Goal: Communication & Community: Share content

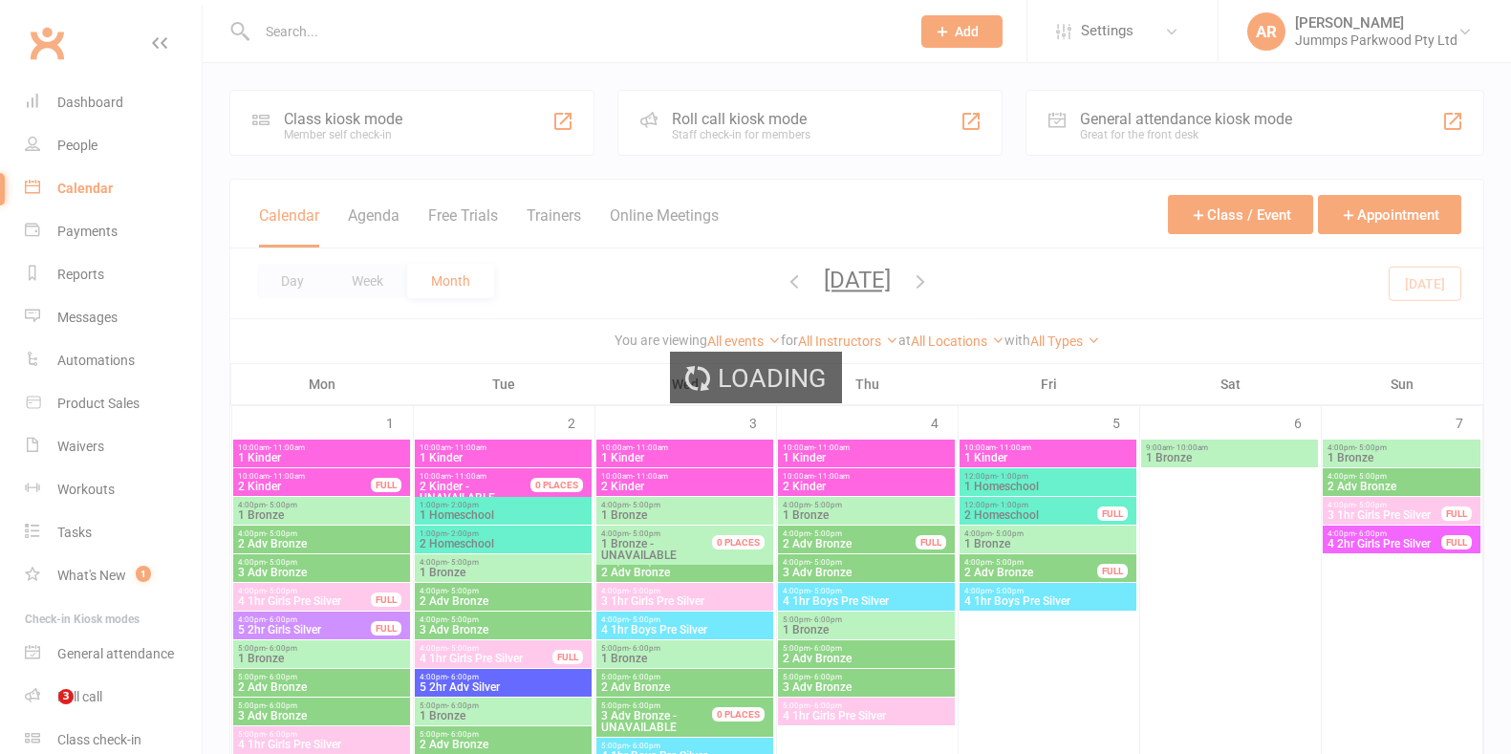
scroll to position [1195, 0]
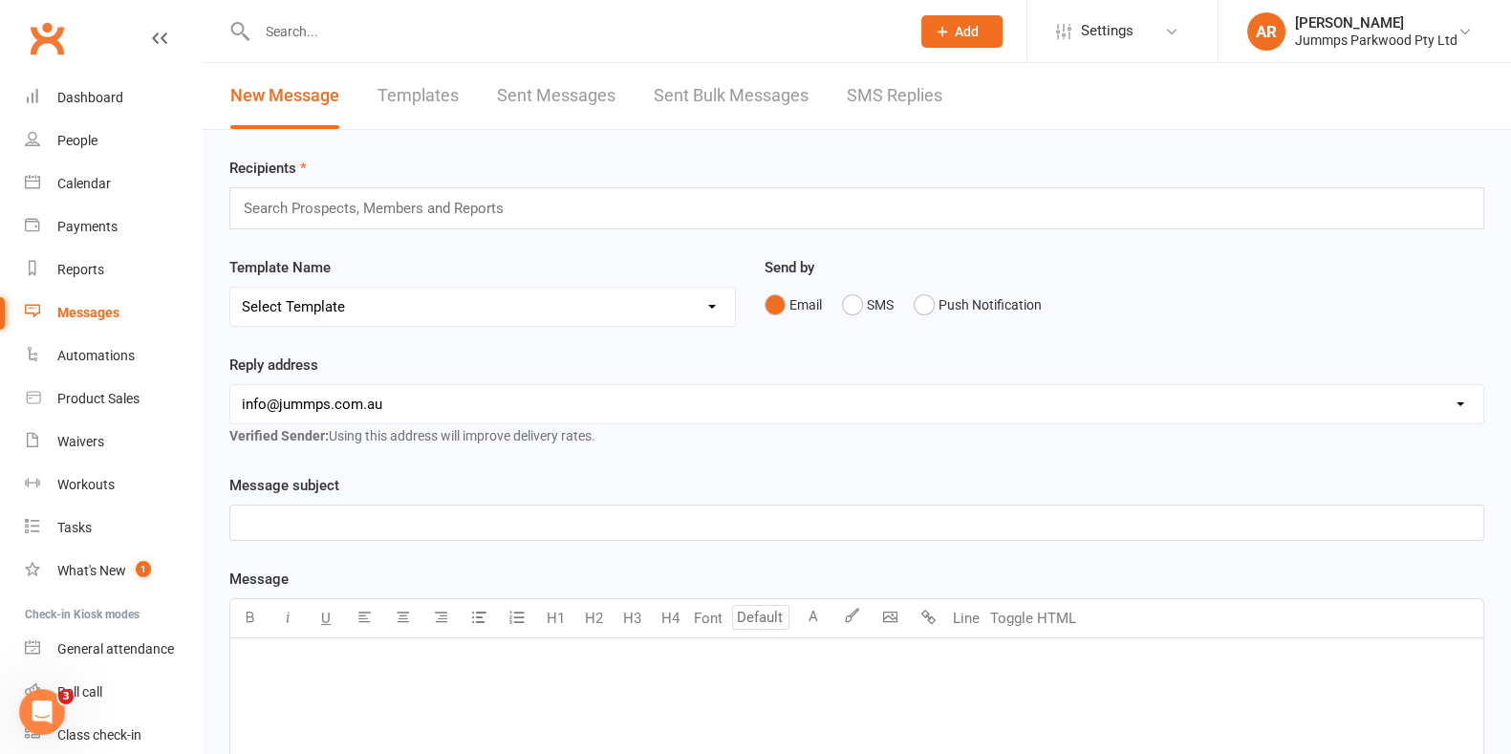
click at [312, 203] on input "text" at bounding box center [382, 208] width 280 height 25
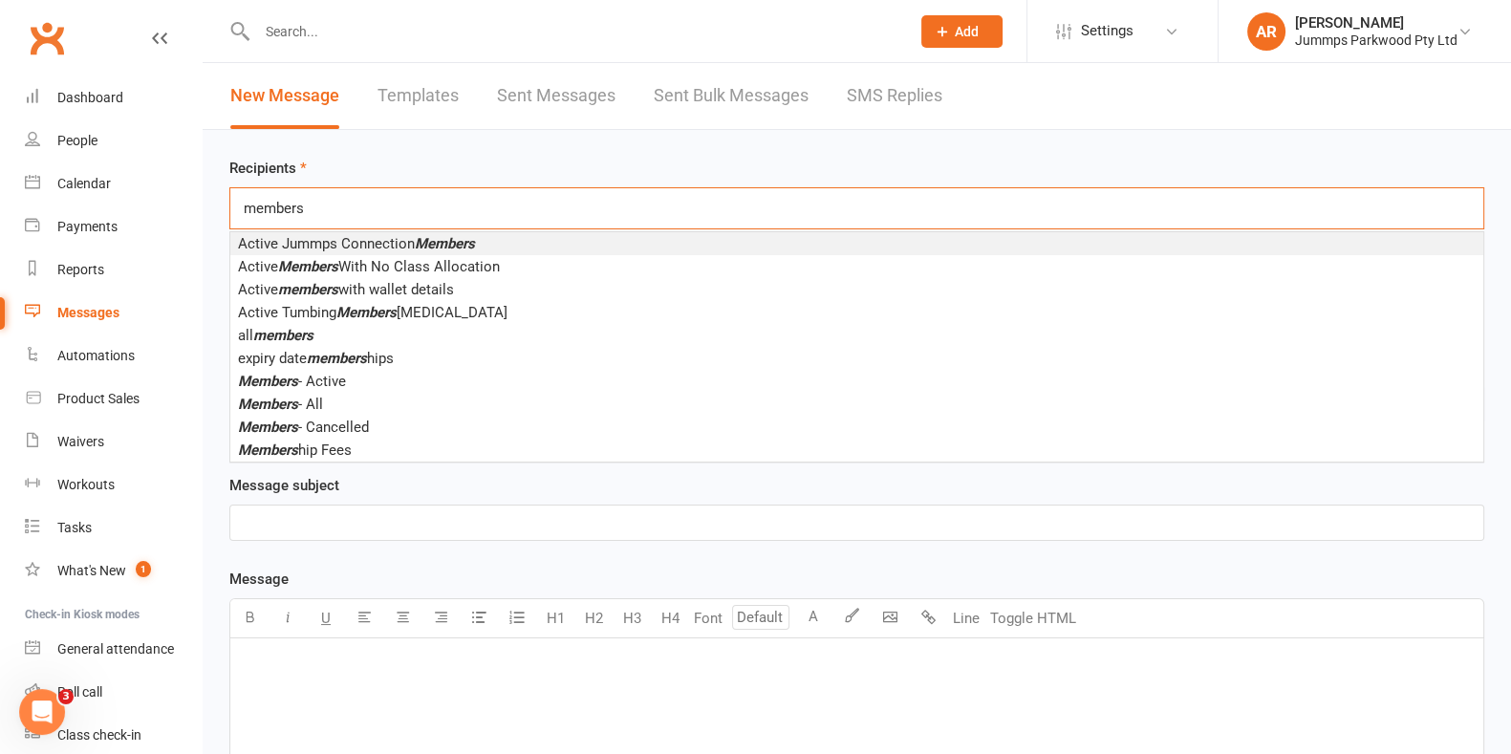
type input "members"
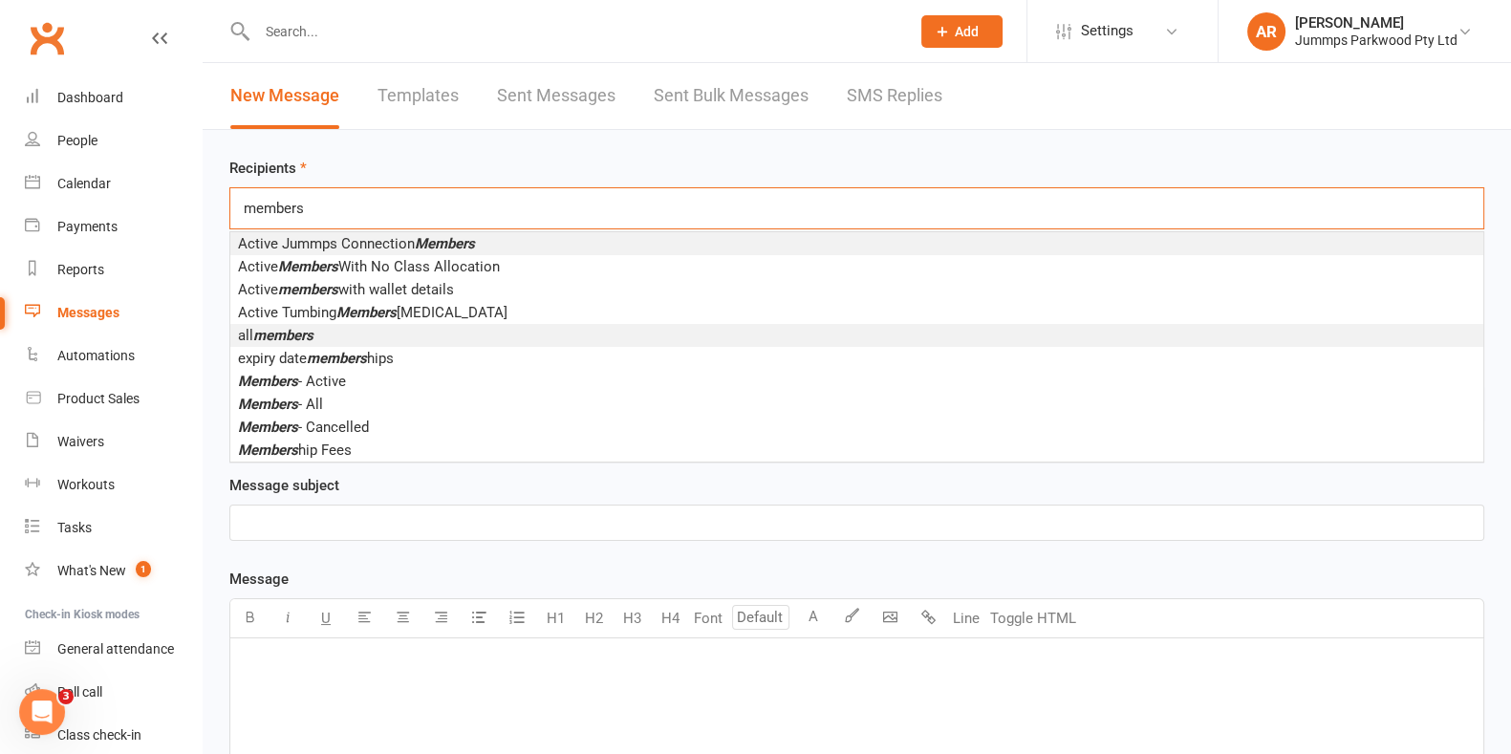
click at [253, 340] on span "all members" at bounding box center [276, 335] width 76 height 17
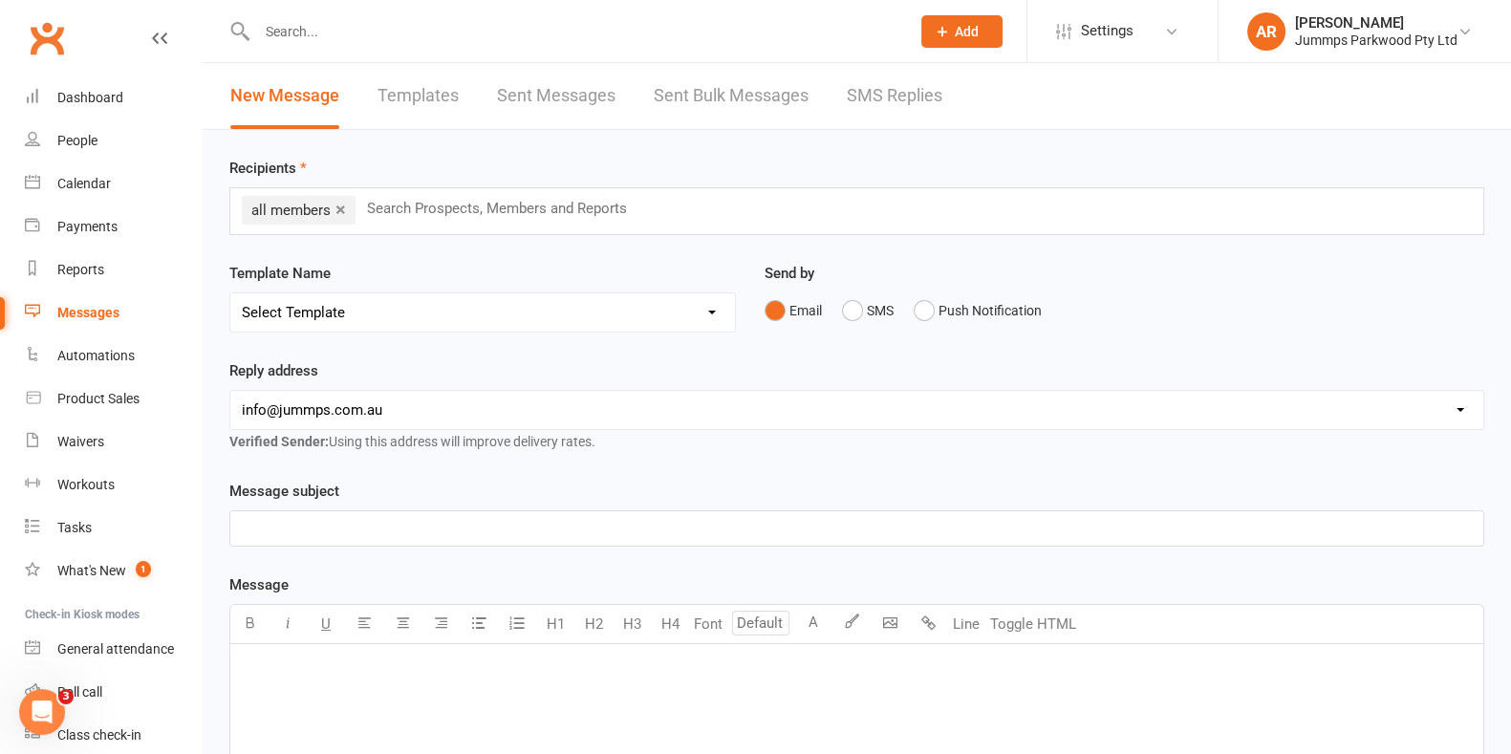
click at [270, 311] on select "Select Template [Email] JUMMPS 1:1 Private Lesson Waiver Comms [SMS] Tumble Stu…" at bounding box center [482, 312] width 505 height 38
click at [283, 533] on p "﻿" at bounding box center [857, 528] width 1230 height 23
click at [460, 670] on p "﻿" at bounding box center [857, 669] width 1230 height 23
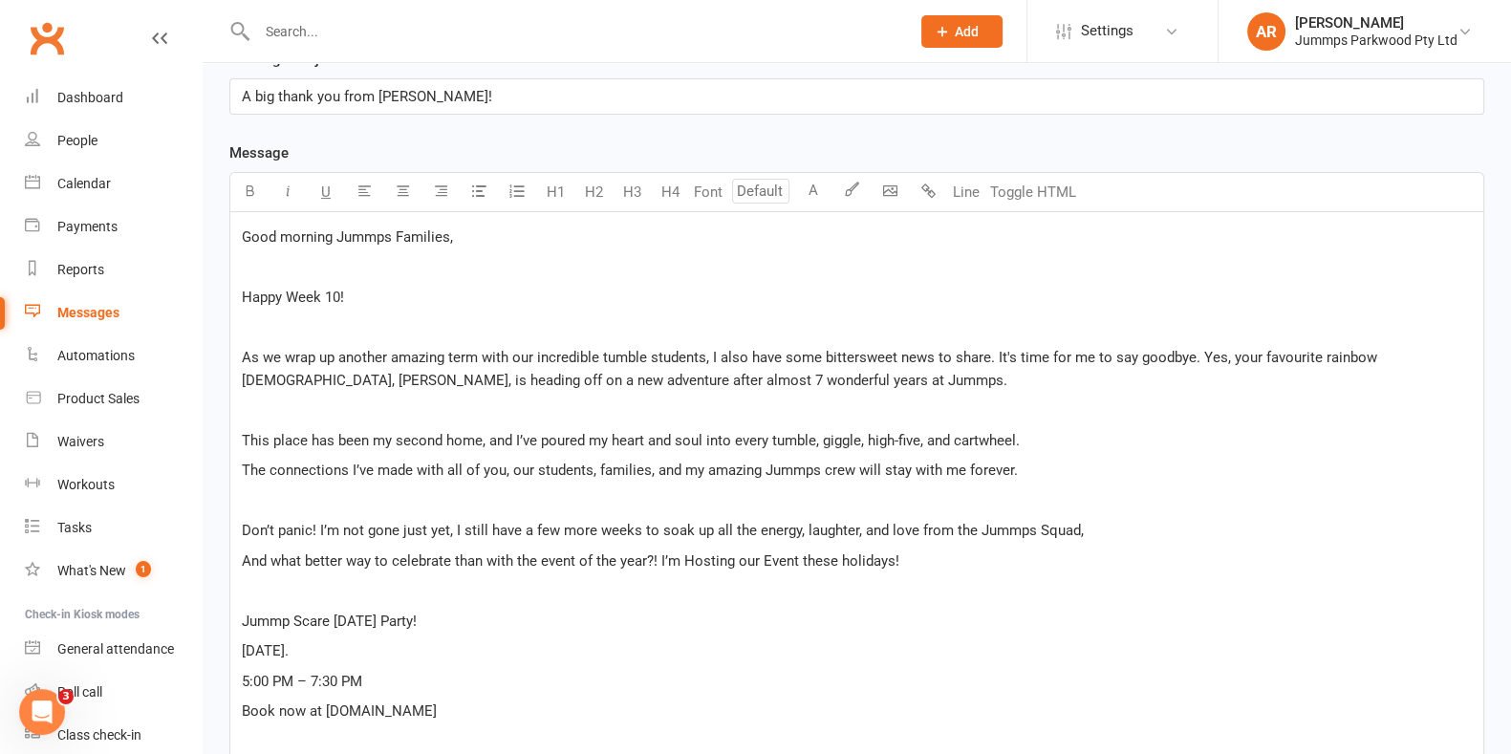
scroll to position [430, 0]
click at [431, 276] on p "﻿" at bounding box center [857, 268] width 1230 height 23
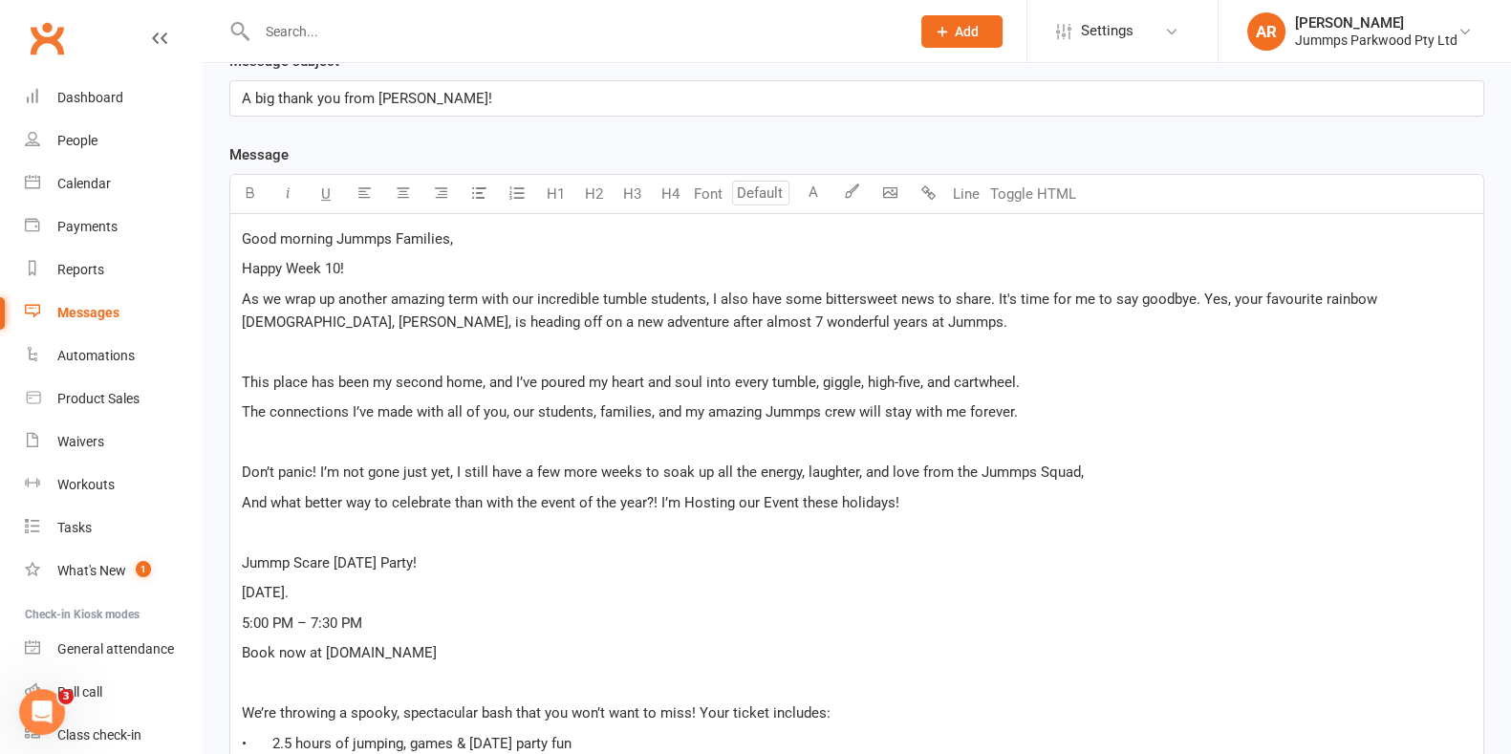
click at [434, 350] on p "﻿" at bounding box center [857, 351] width 1230 height 23
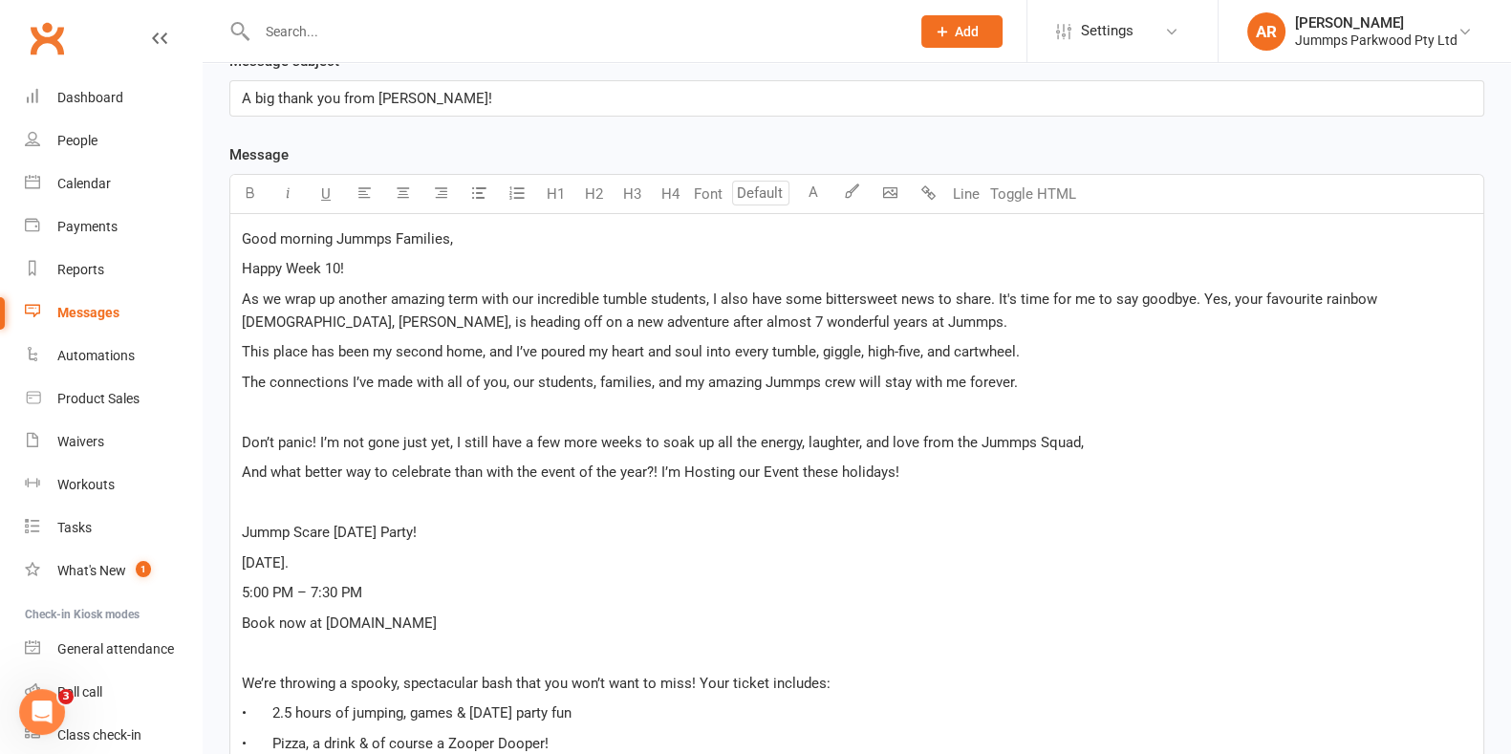
click at [361, 419] on p "﻿" at bounding box center [857, 412] width 1230 height 23
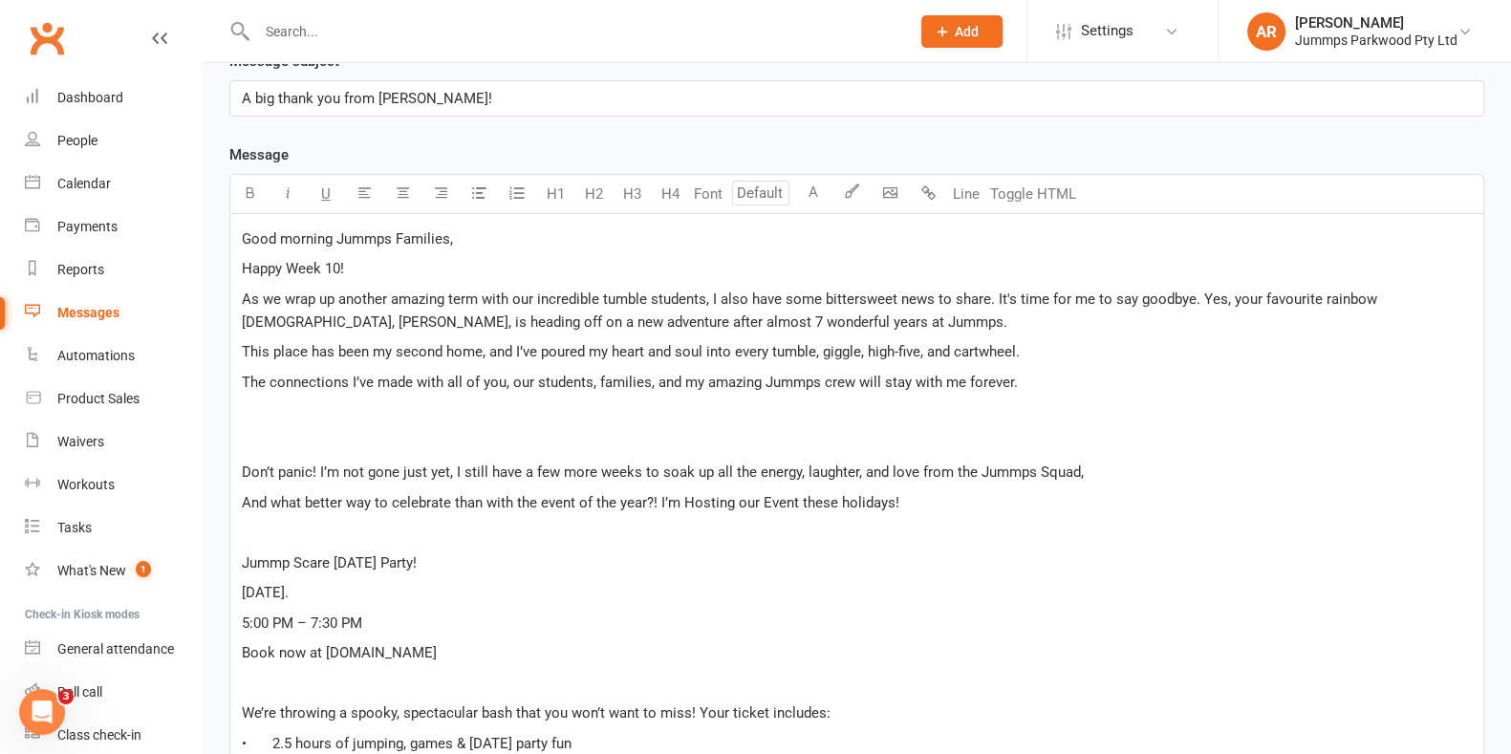
click at [412, 267] on p "Happy Week 10!" at bounding box center [857, 268] width 1230 height 23
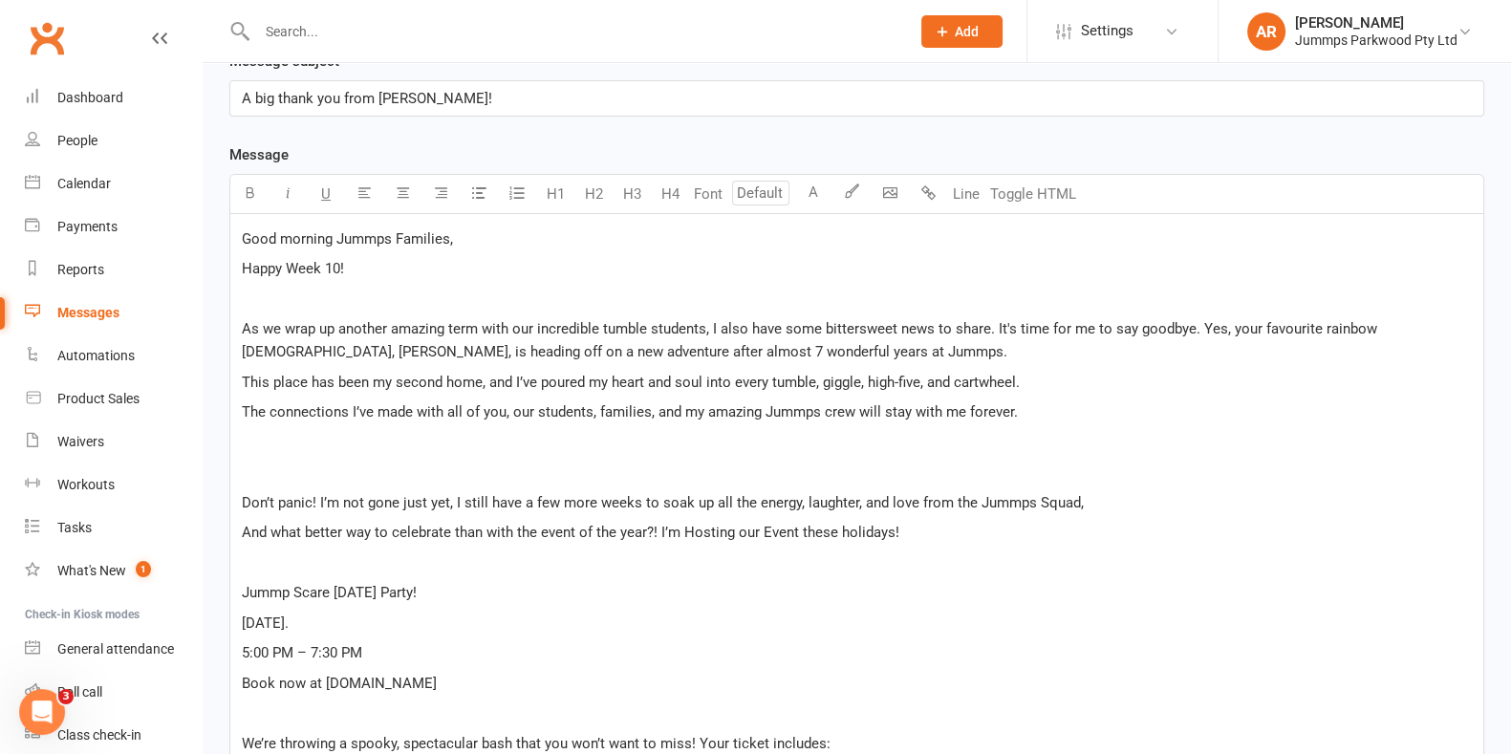
scroll to position [669, 0]
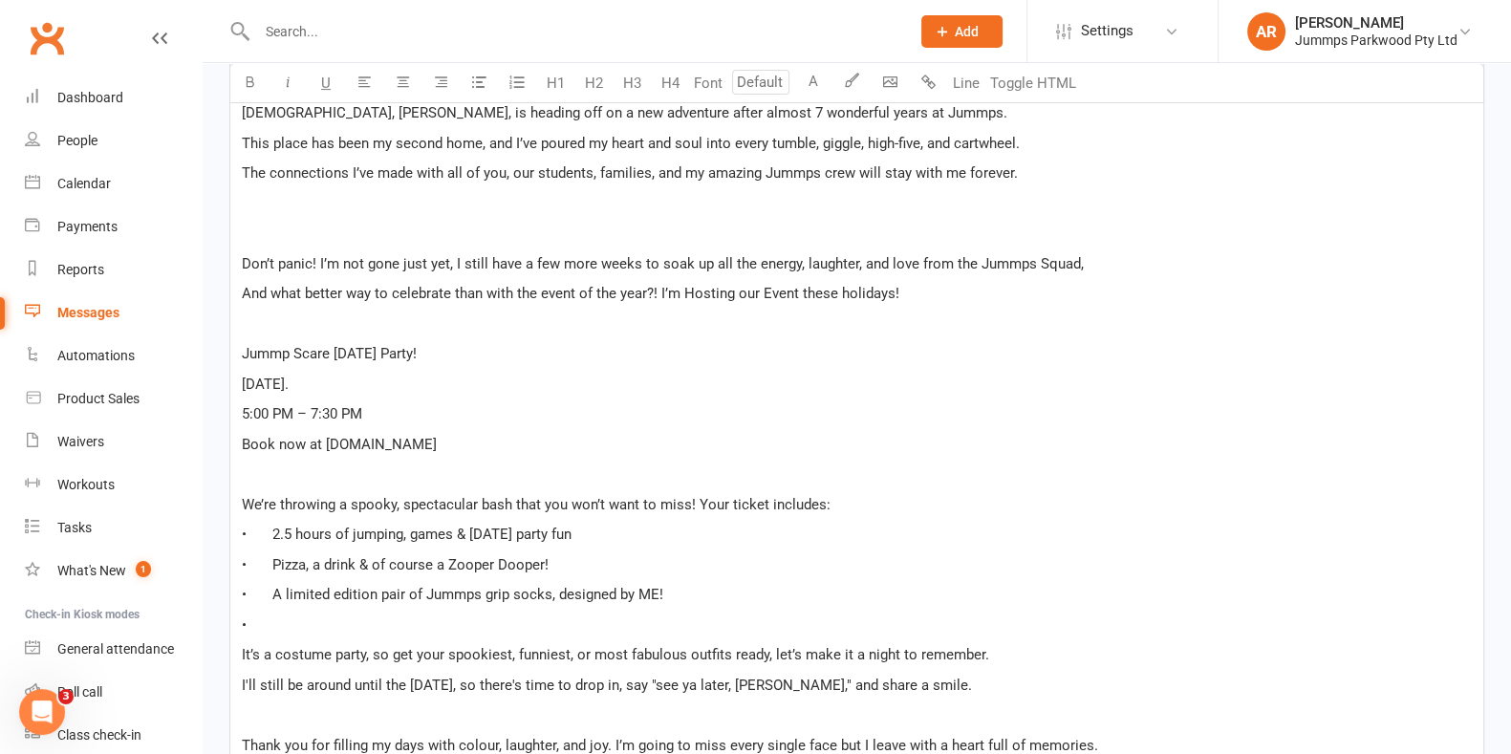
click at [494, 443] on p "Book now at [DOMAIN_NAME]" at bounding box center [857, 444] width 1230 height 23
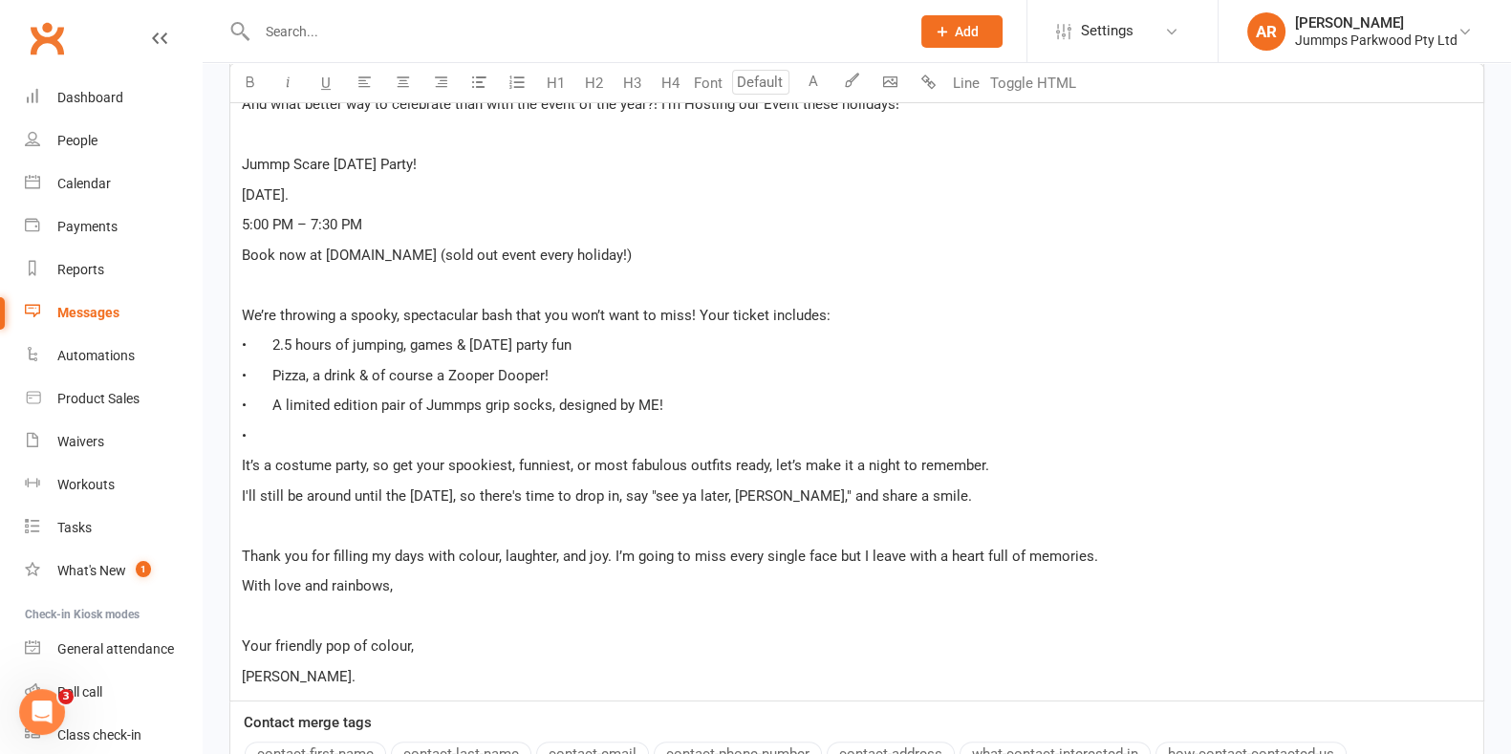
scroll to position [908, 0]
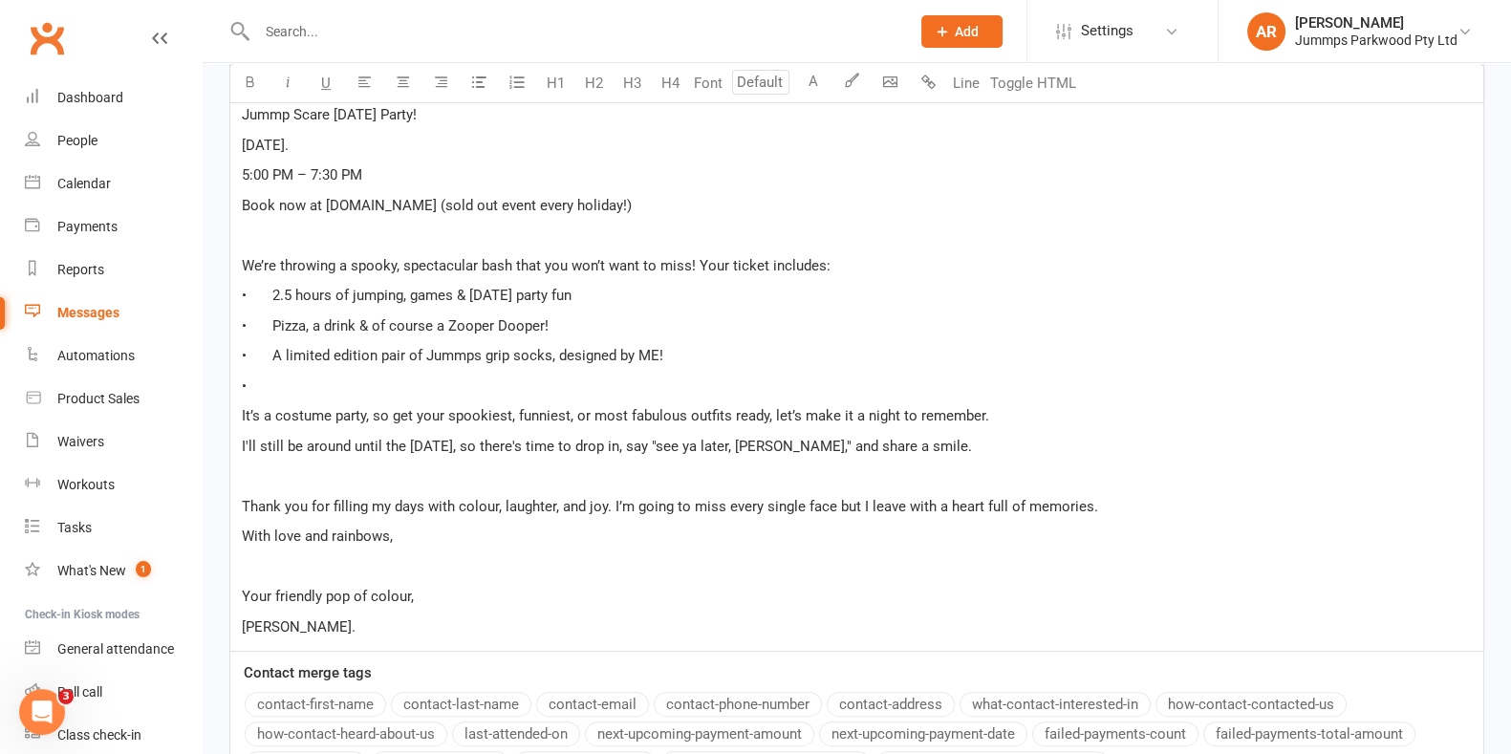
click at [541, 384] on p "•" at bounding box center [857, 386] width 1230 height 23
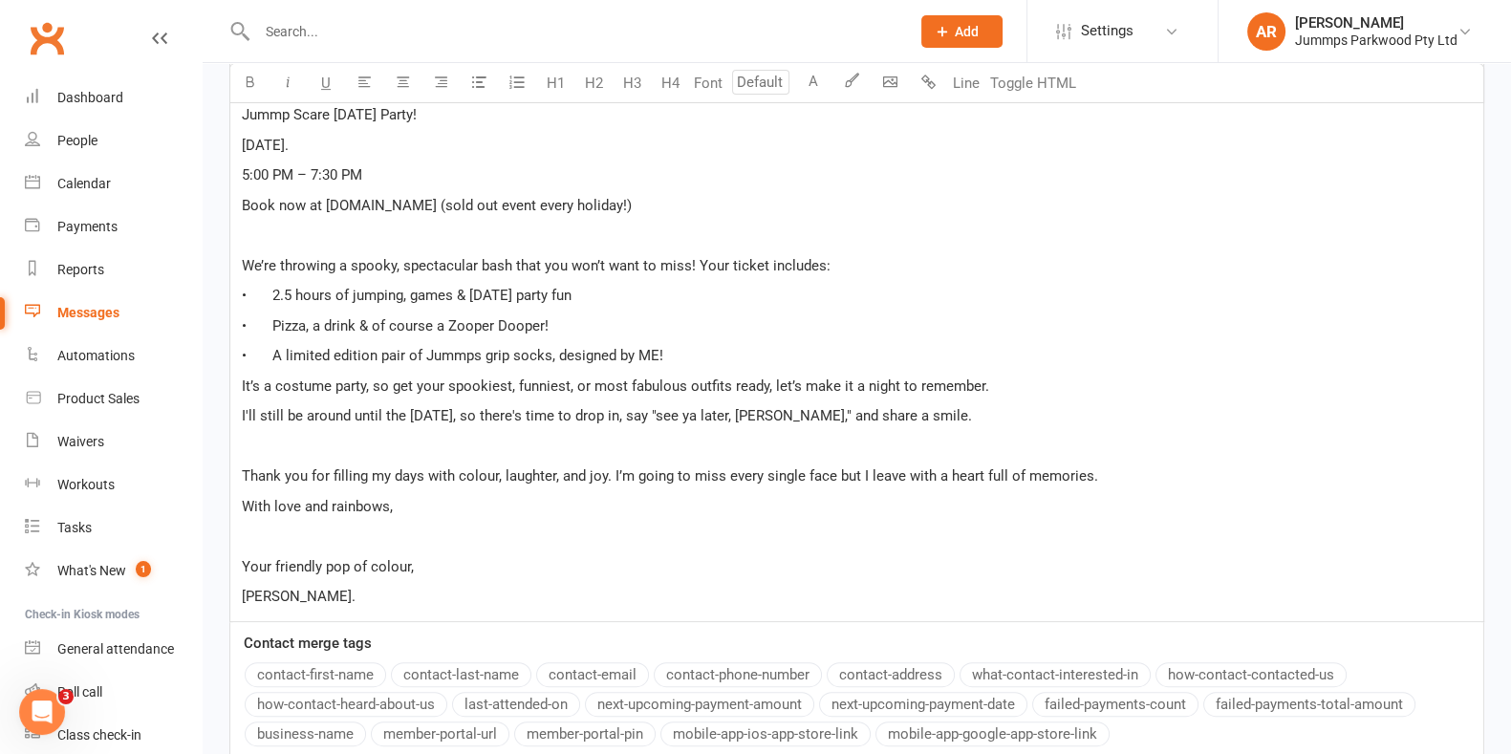
click at [341, 549] on div "Good morning Jummps Families, Happy Week 10! ﻿ As we wrap up another amazing te…" at bounding box center [856, 178] width 1253 height 885
click at [361, 537] on p "﻿" at bounding box center [857, 536] width 1230 height 23
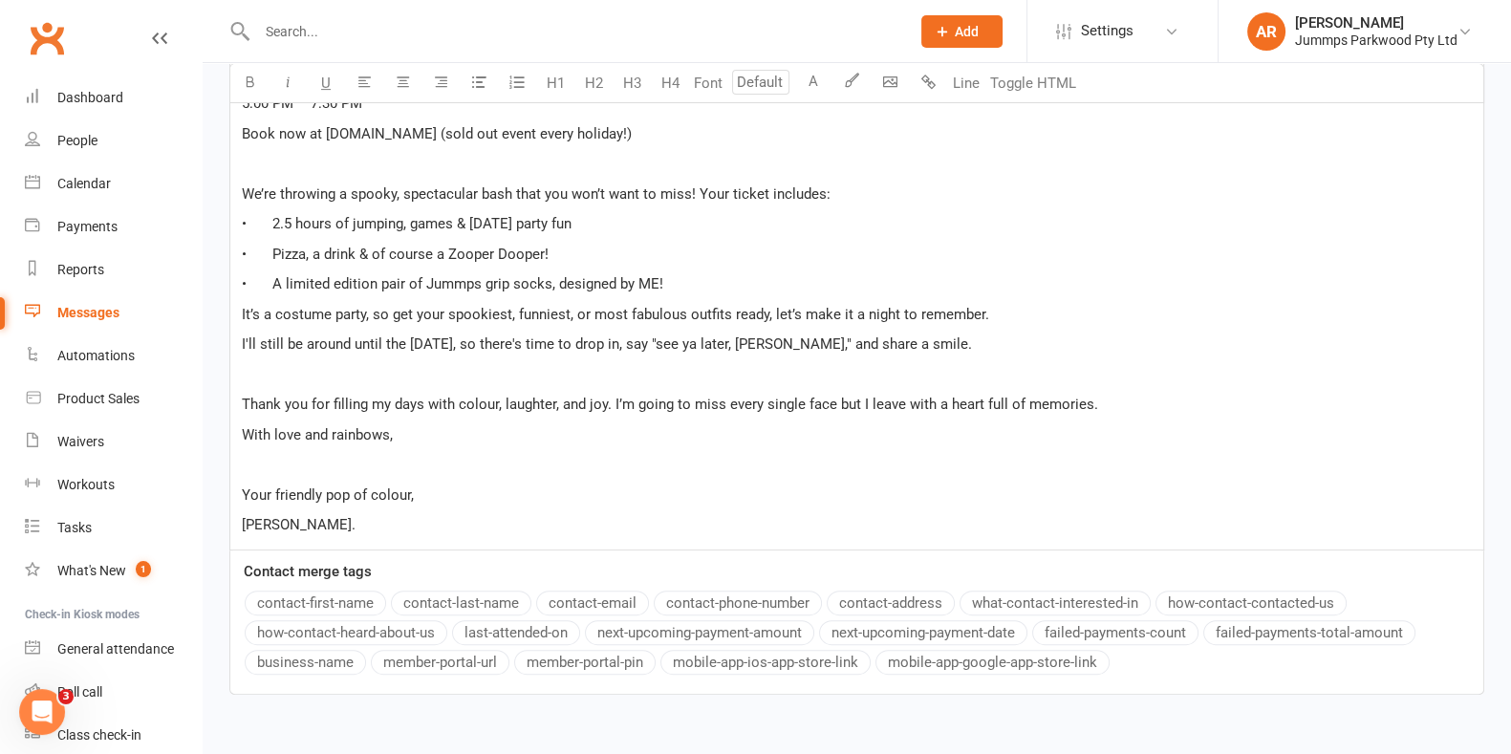
scroll to position [1087, 0]
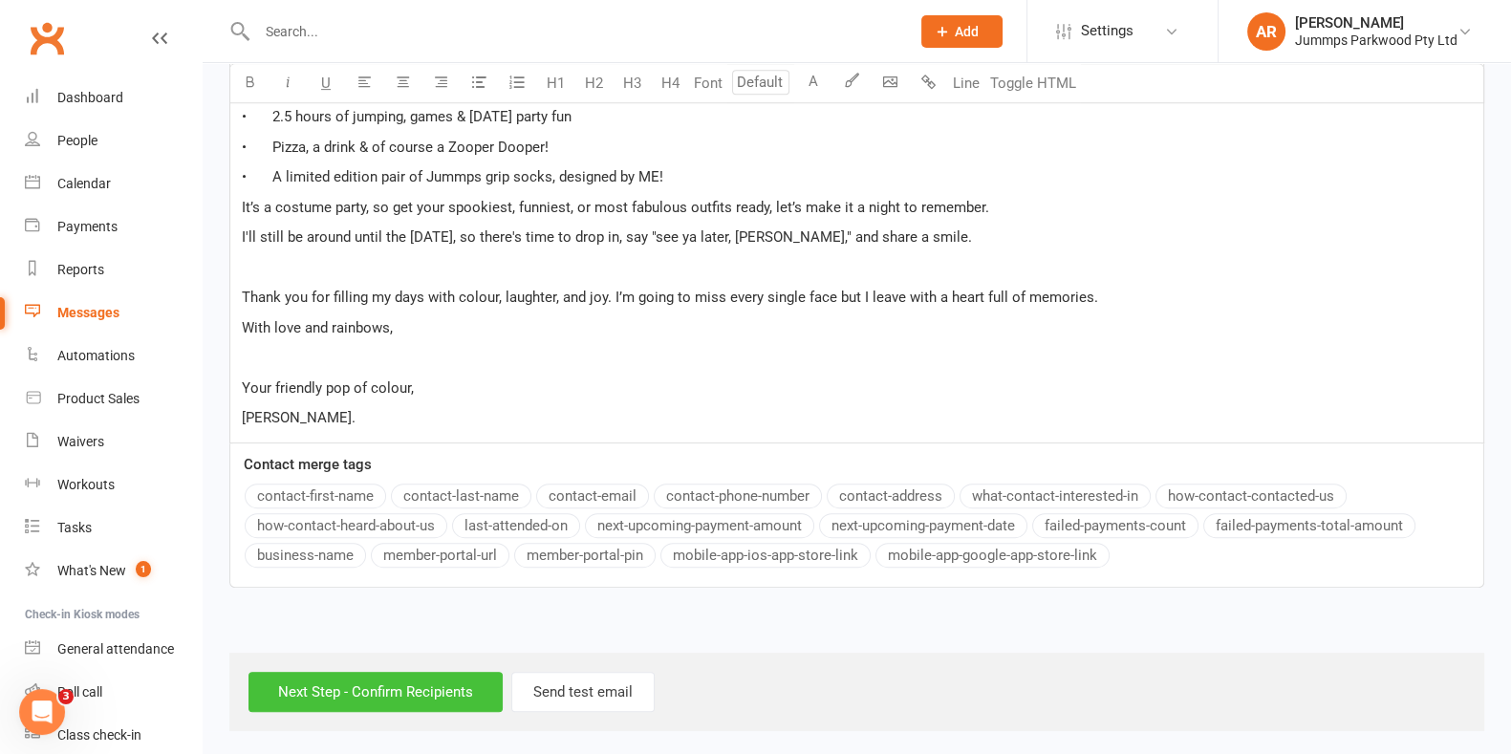
click at [388, 684] on input "Next Step - Confirm Recipients" at bounding box center [376, 692] width 254 height 40
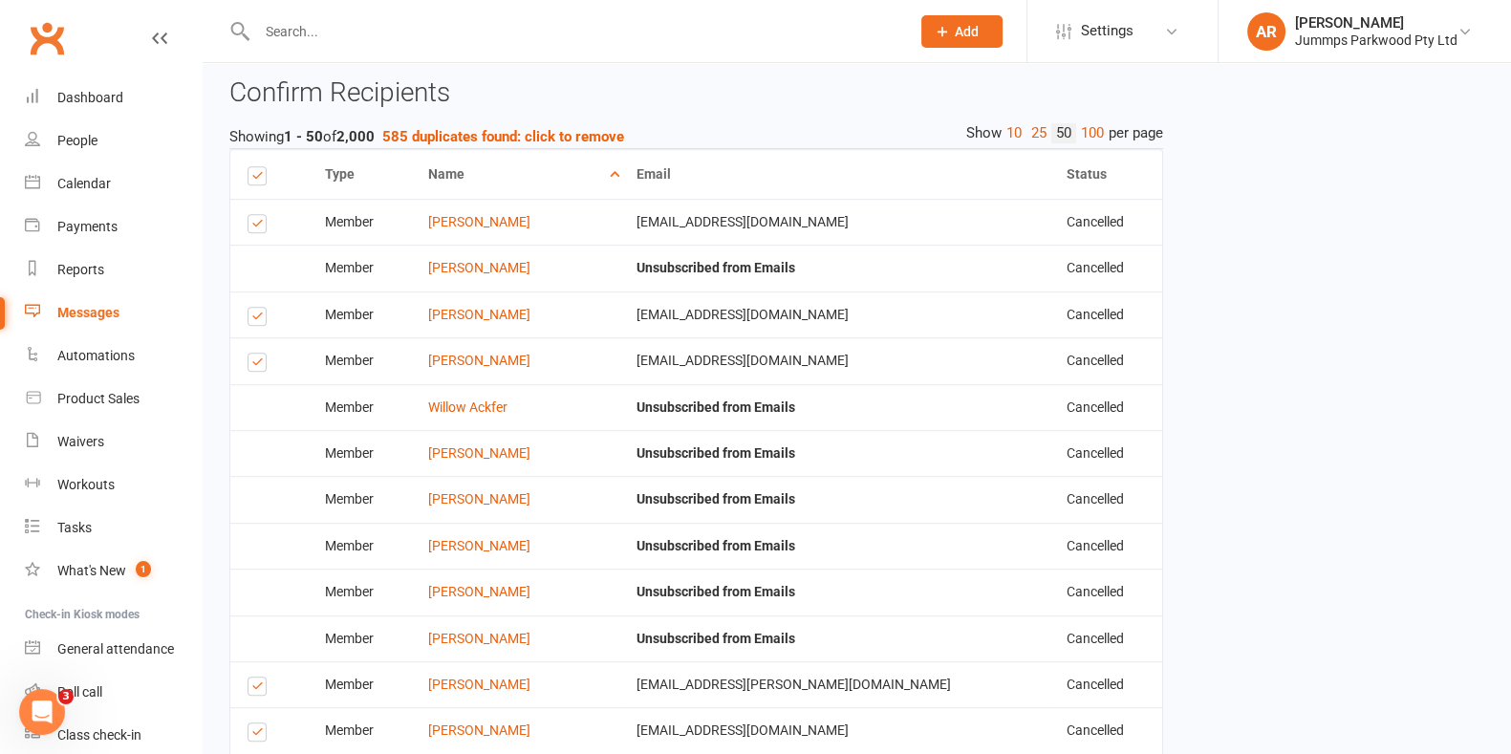
scroll to position [955, 0]
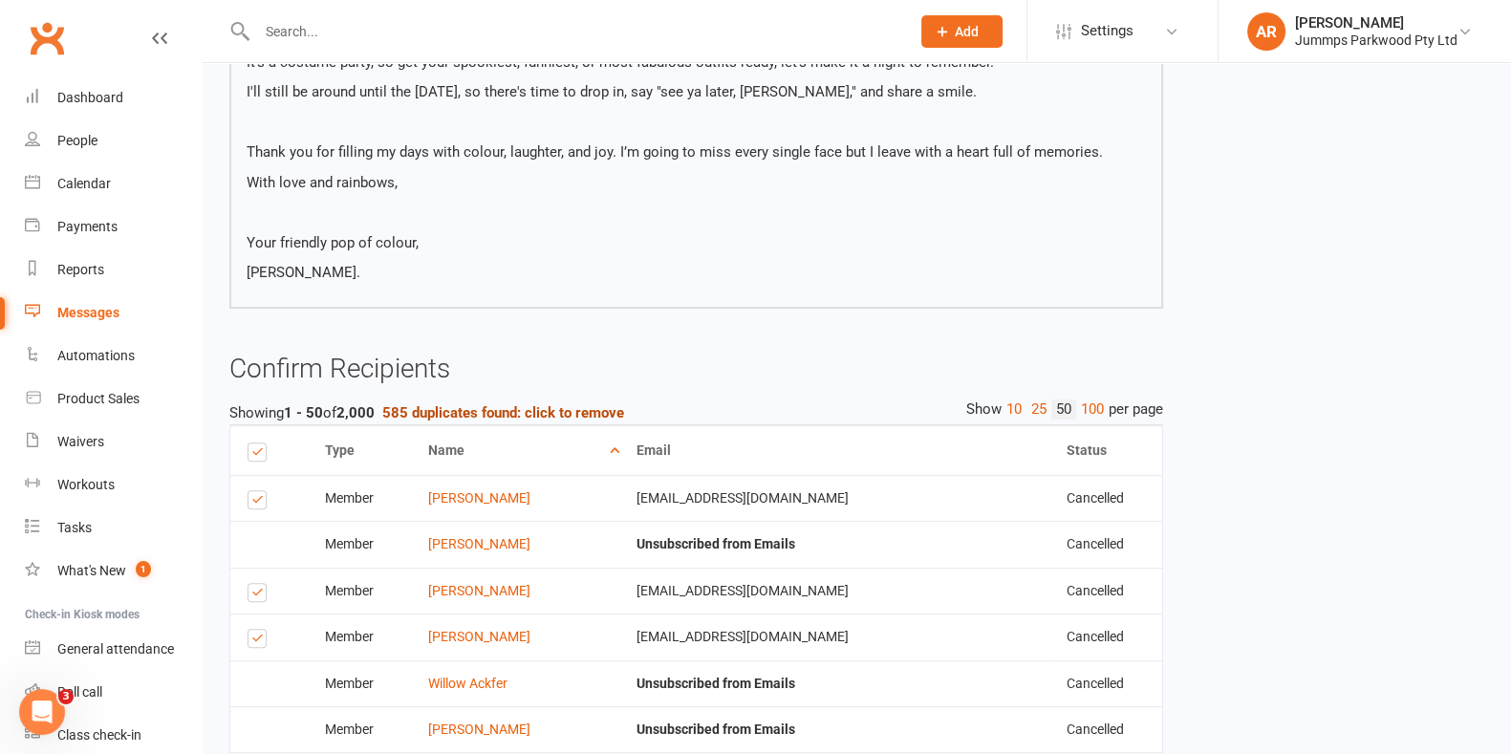
click at [527, 404] on strong "585 duplicates found: click to remove" at bounding box center [503, 412] width 242 height 17
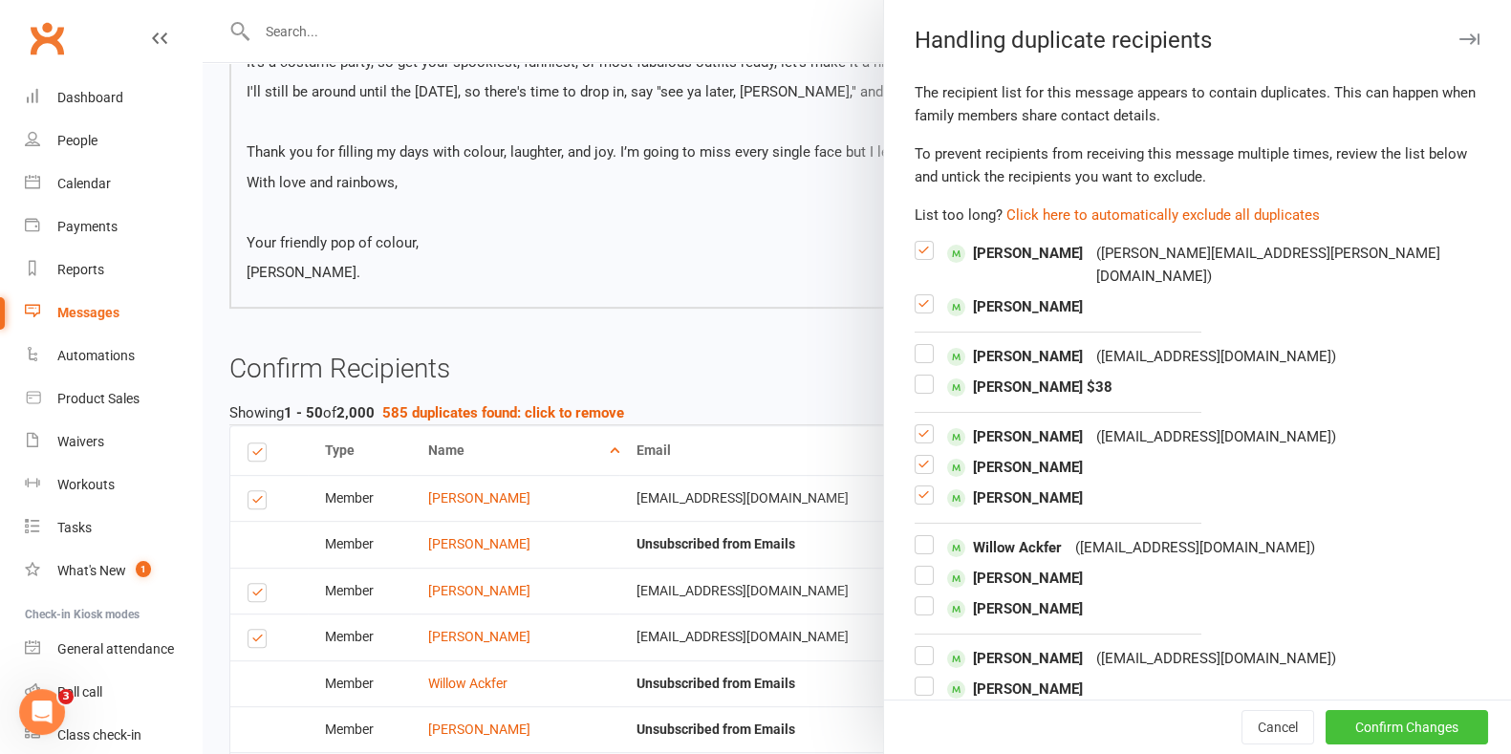
click at [1387, 735] on button "Confirm Changes" at bounding box center [1407, 727] width 163 height 34
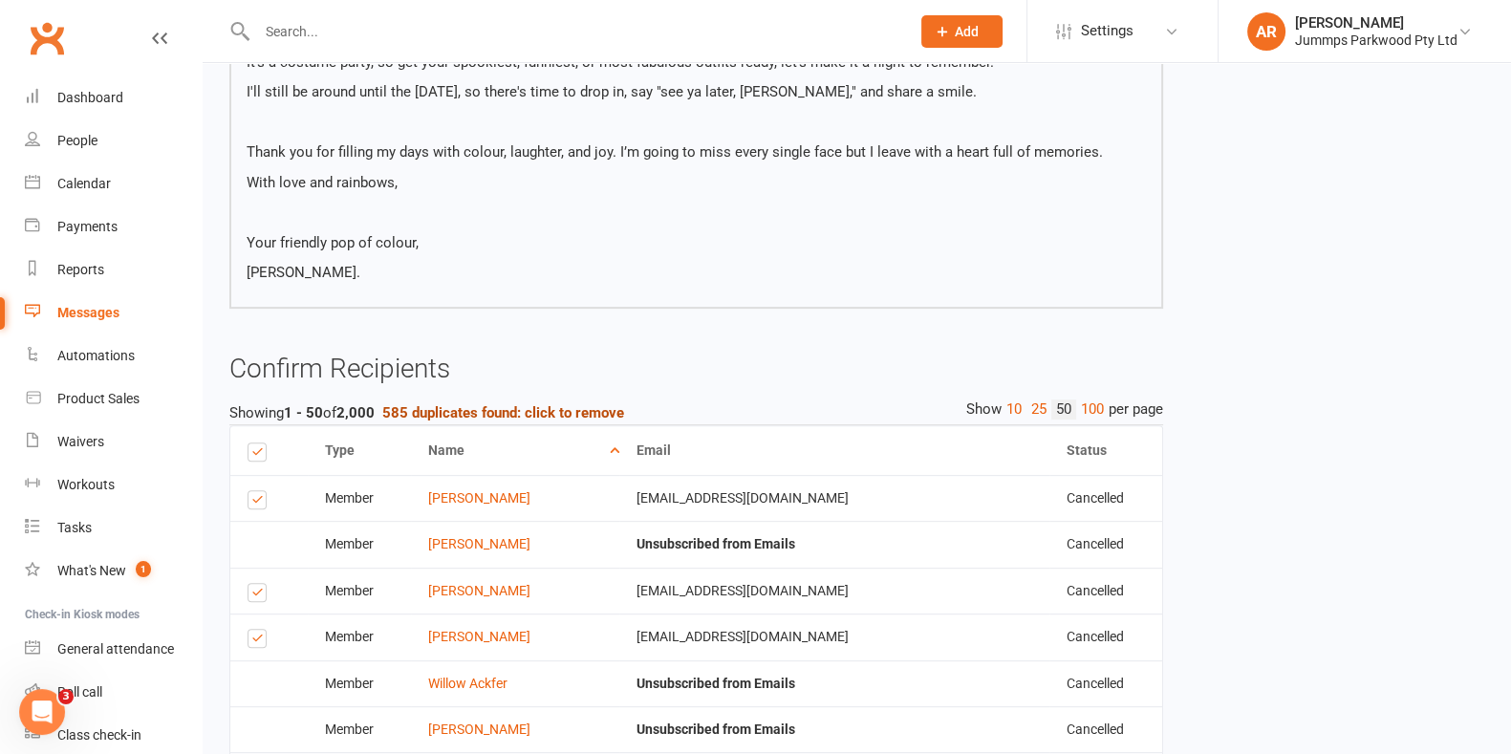
click at [520, 404] on strong "585 duplicates found: click to remove" at bounding box center [503, 412] width 242 height 17
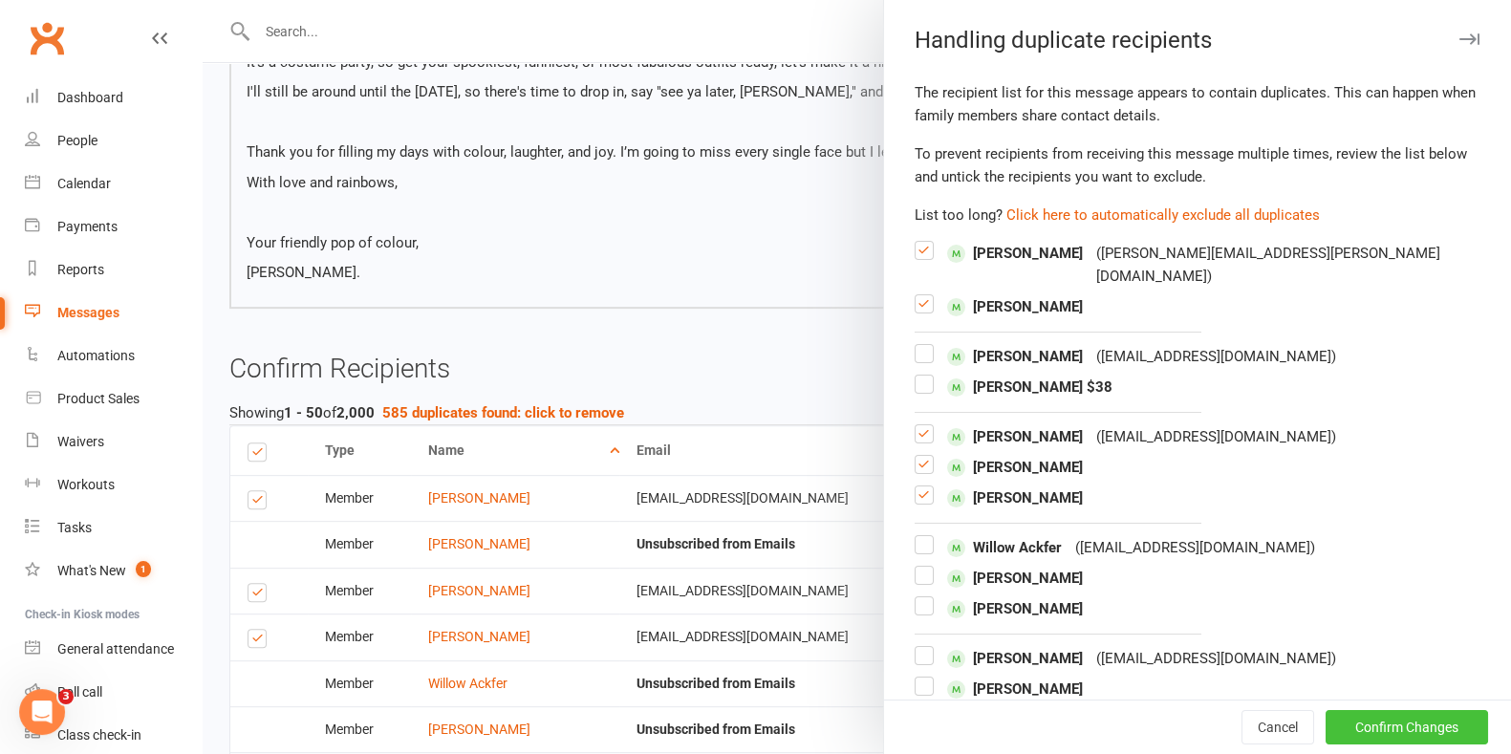
click at [1376, 719] on button "Confirm Changes" at bounding box center [1407, 727] width 163 height 34
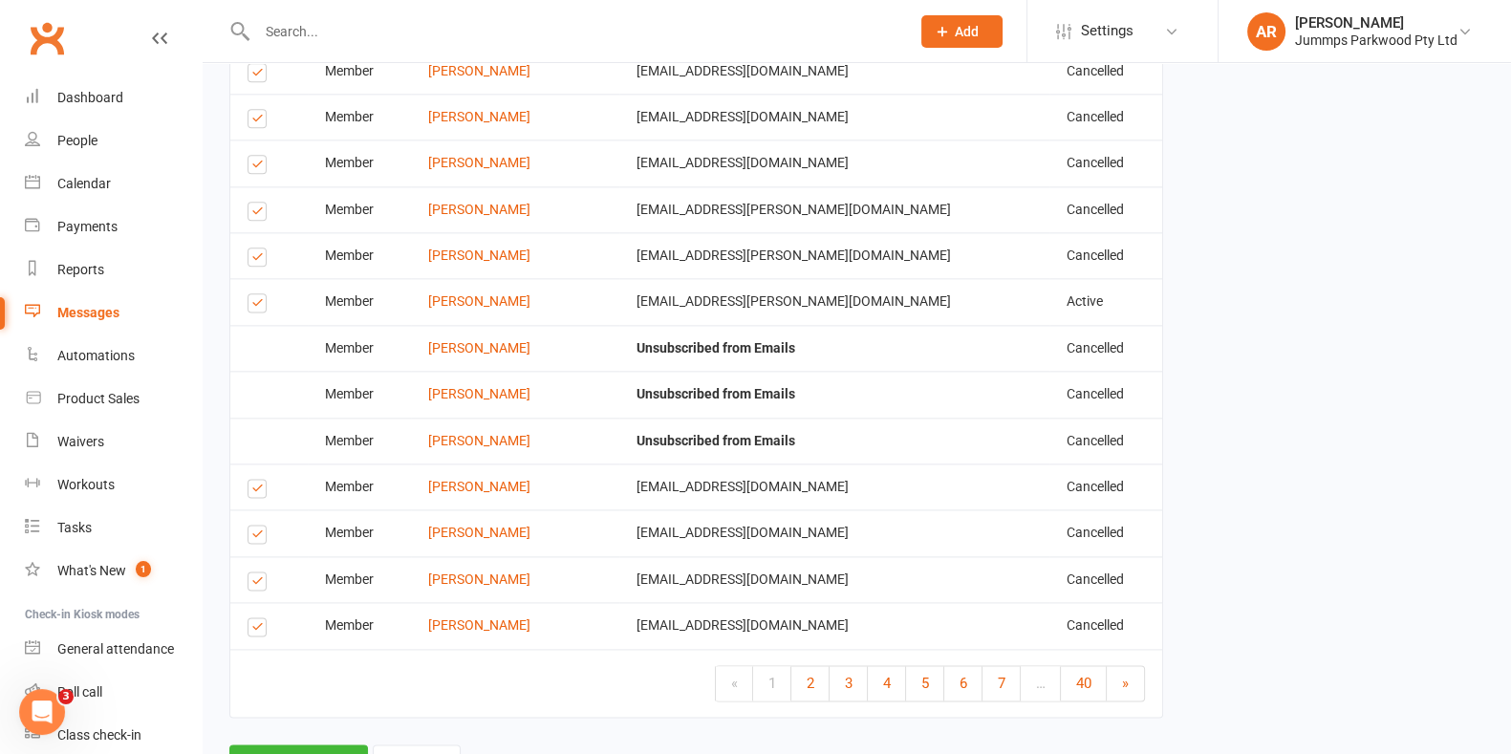
scroll to position [3163, 0]
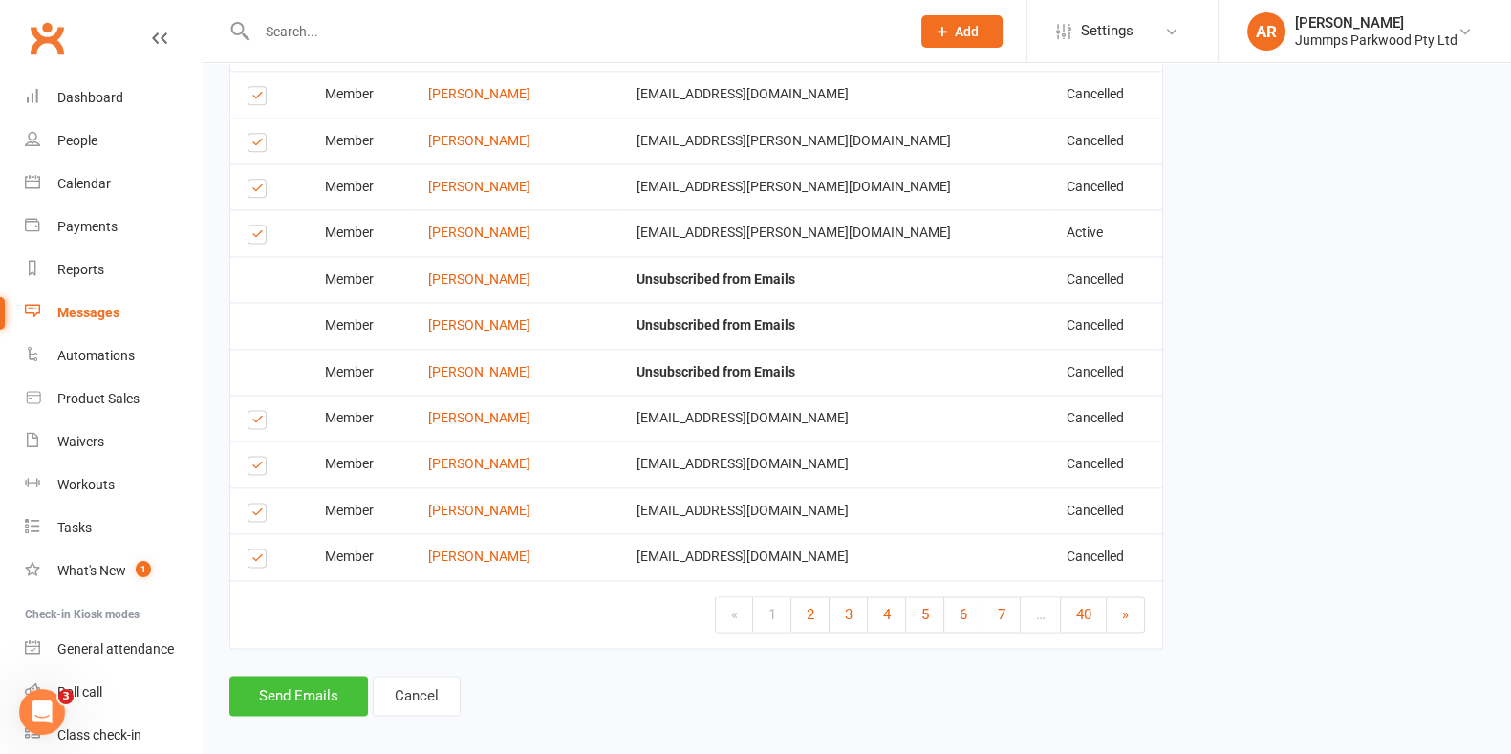
click at [268, 680] on button "Send Emails" at bounding box center [298, 696] width 139 height 40
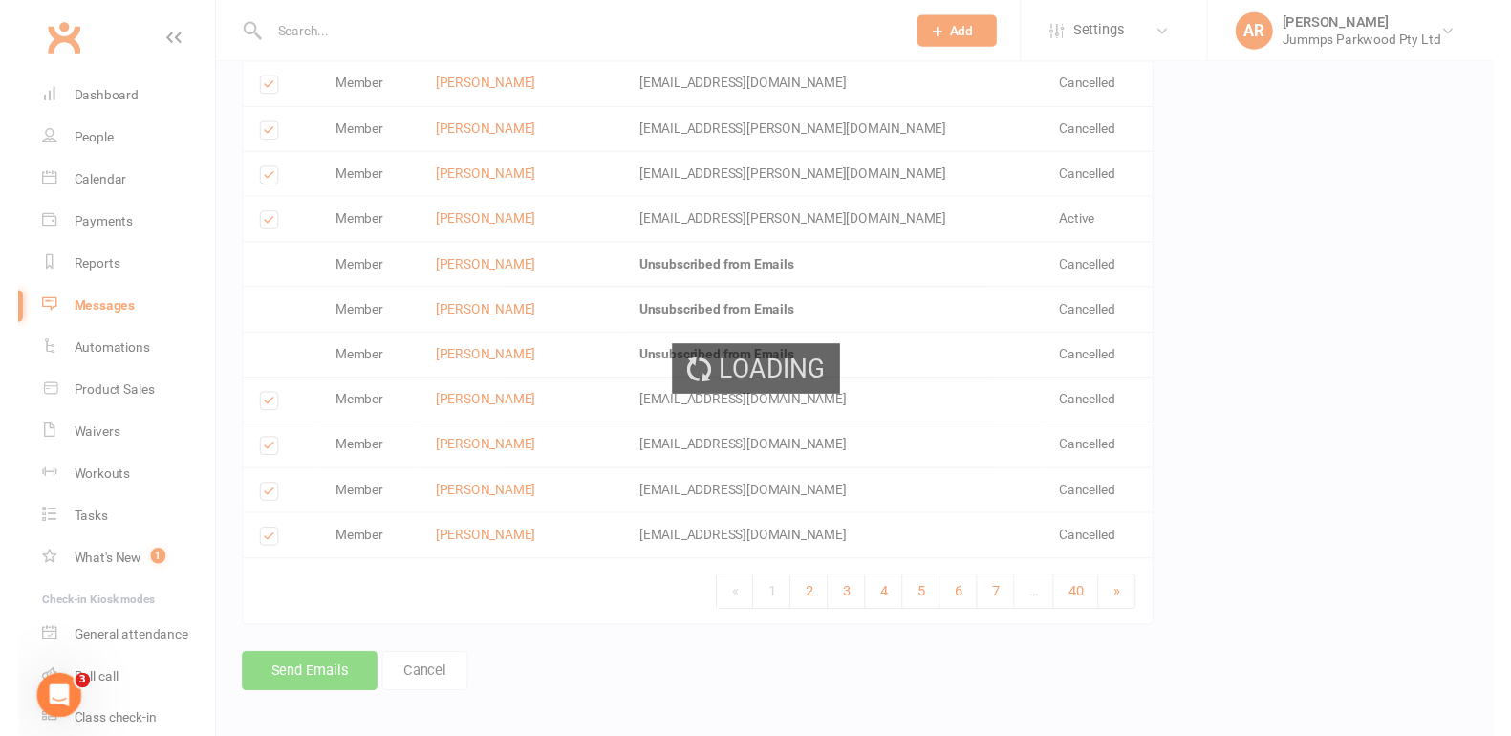
scroll to position [3155, 0]
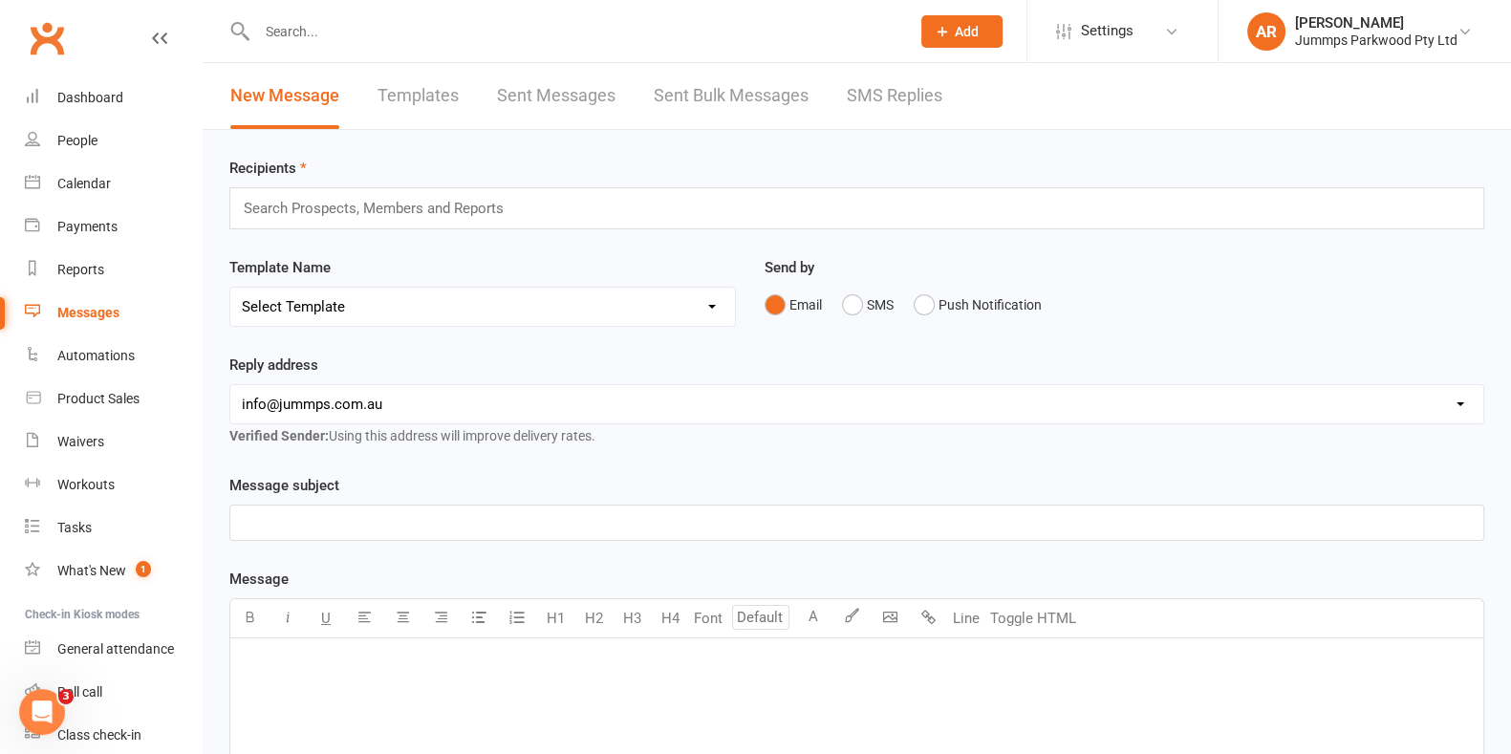
click at [1258, 343] on div "Send by Email SMS Push Notification" at bounding box center [1124, 303] width 748 height 94
